Goal: Book appointment/travel/reservation

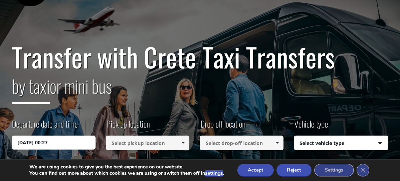
scroll to position [33, 0]
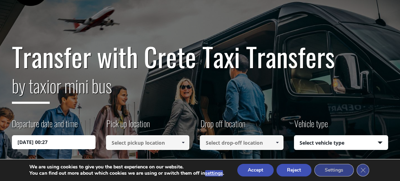
click at [183, 140] on span at bounding box center [183, 143] width 6 height 6
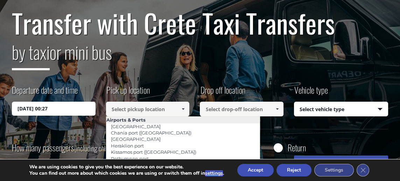
scroll to position [66, 0]
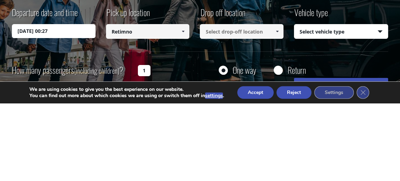
type input "Retimno"
click at [277, 104] on link at bounding box center [277, 109] width 12 height 15
type input "[PERSON_NAME]"
click at [382, 106] on select "Select vehicle type Taxi (4 passengers) Mercedes E Class Mini Van (7 passengers…" at bounding box center [340, 109] width 93 height 15
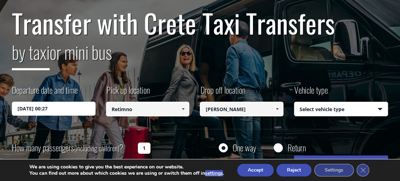
click at [331, 92] on div "Vehicle type Select vehicle type Select vehicle type Taxi (4 passengers) Merced…" at bounding box center [341, 100] width 94 height 33
